Goal: Task Accomplishment & Management: Manage account settings

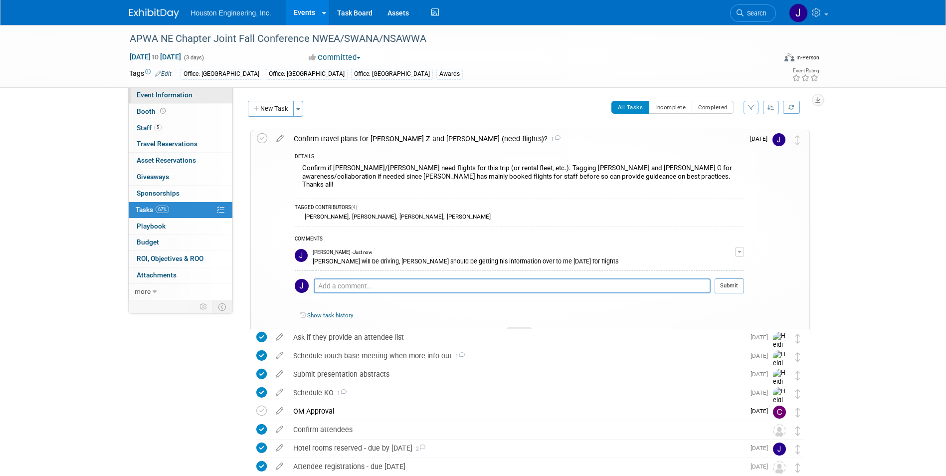
click at [162, 95] on span "Event Information" at bounding box center [165, 95] width 56 height 8
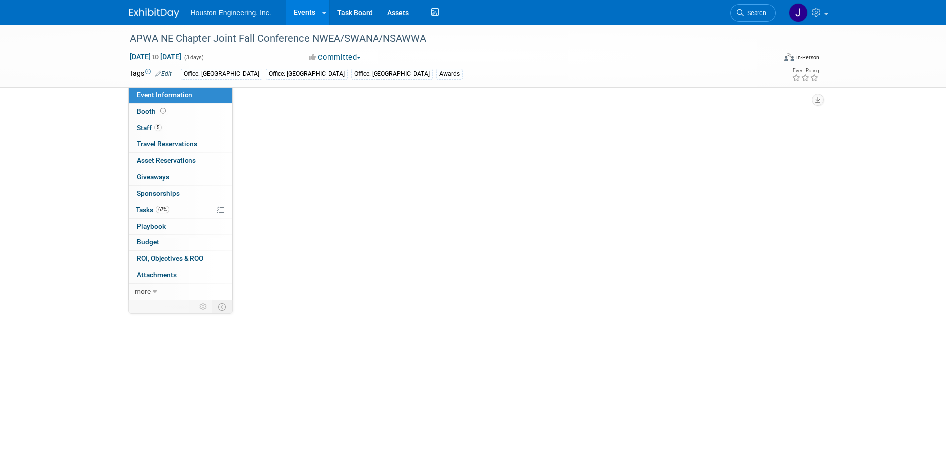
select select "2 - Post KO/Active Planning"
select select "Yes"
select select "Multi-sector/Any/All"
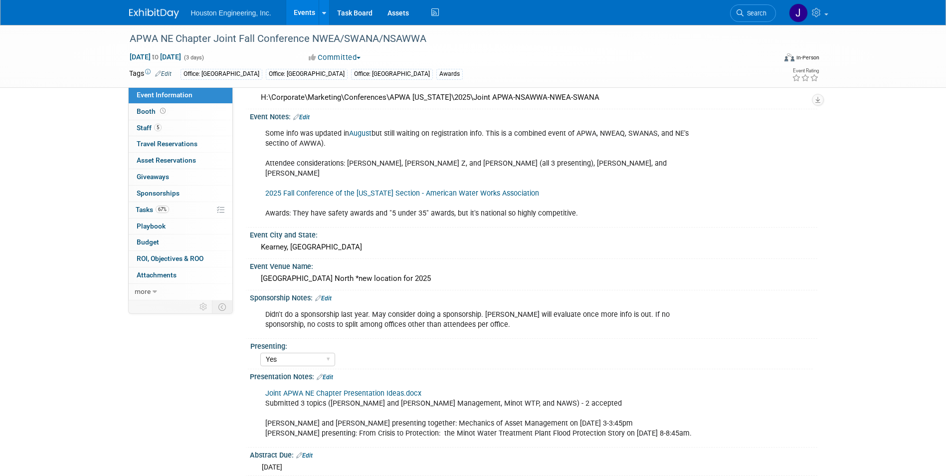
scroll to position [264, 0]
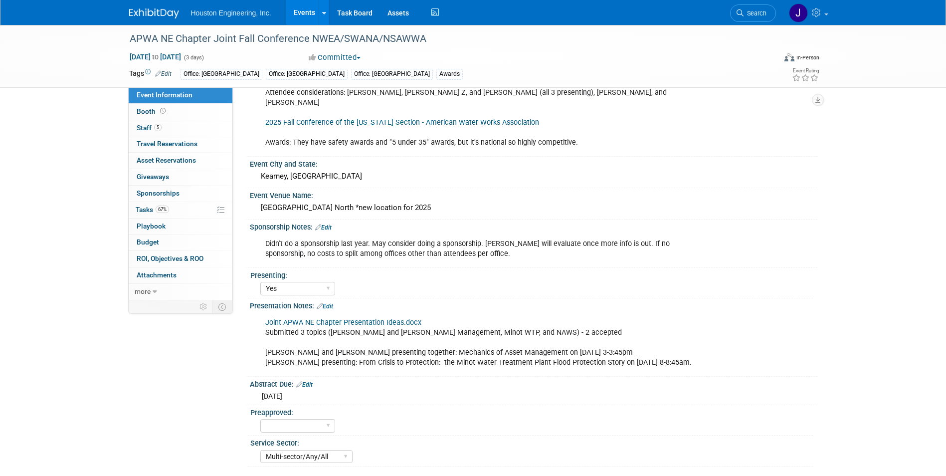
click at [303, 10] on link "Events" at bounding box center [304, 12] width 36 height 25
